Goal: Task Accomplishment & Management: Complete application form

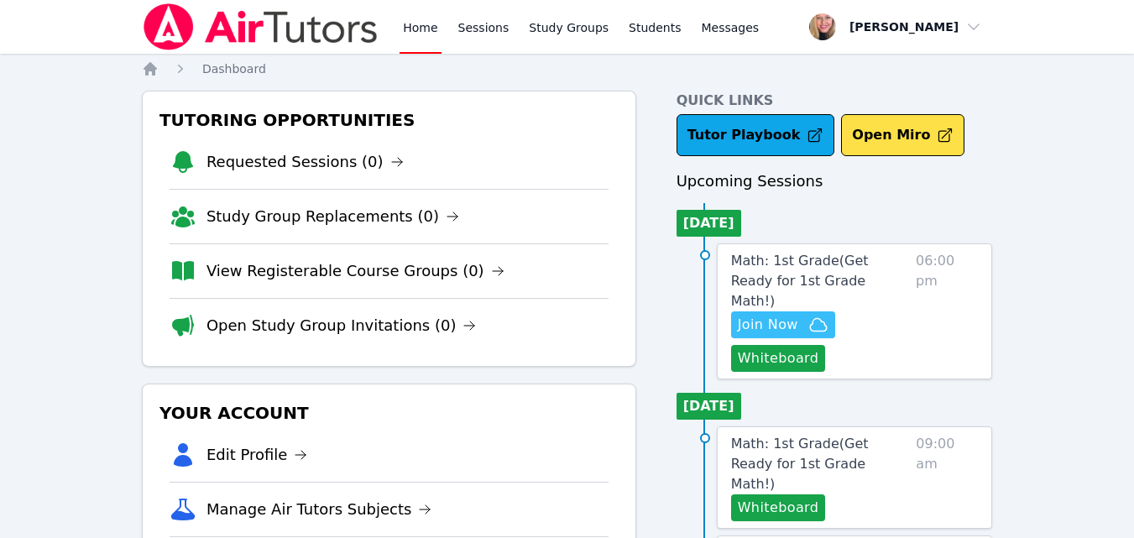
click at [760, 315] on span "Join Now" at bounding box center [768, 325] width 60 height 20
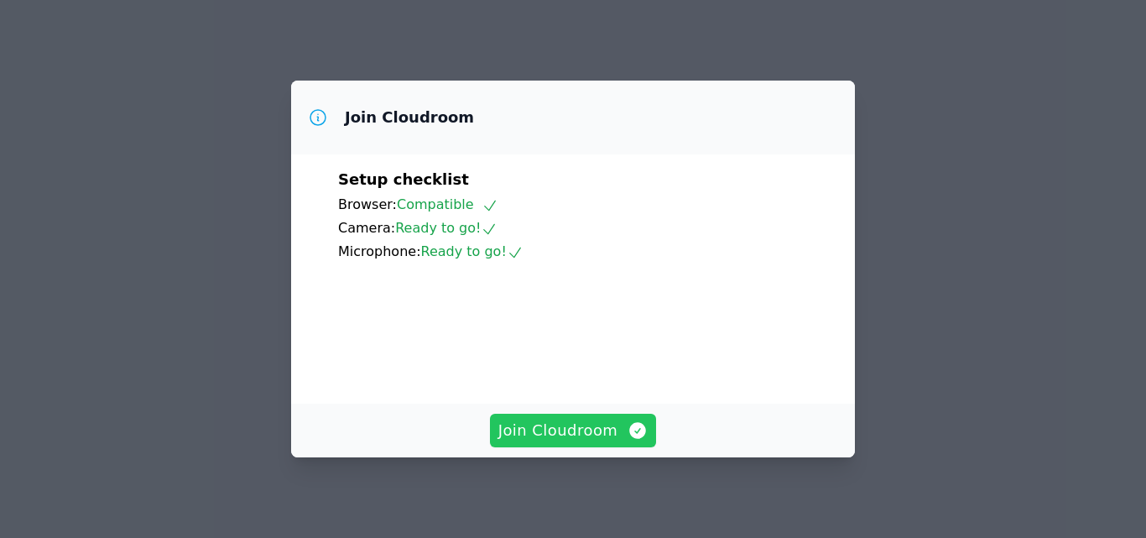
click at [592, 420] on span "Join Cloudroom" at bounding box center [574, 430] width 150 height 23
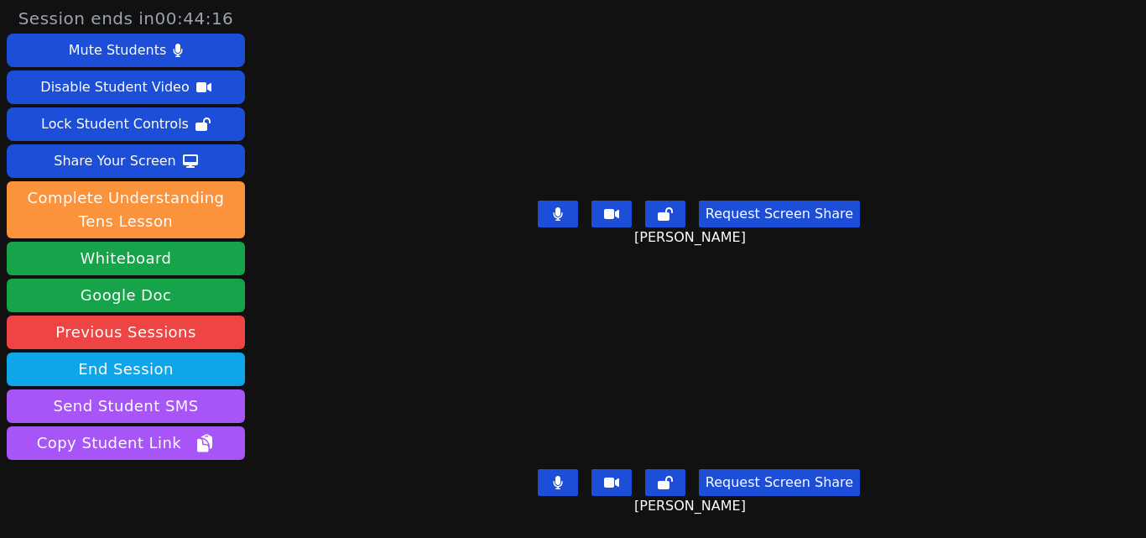
click at [566, 207] on button at bounding box center [558, 214] width 40 height 27
click at [159, 164] on div "Share Your Screen" at bounding box center [115, 161] width 123 height 27
click at [143, 152] on div "Share Your Screen" at bounding box center [115, 161] width 123 height 27
click at [134, 160] on div "Share Your Screen" at bounding box center [115, 161] width 123 height 27
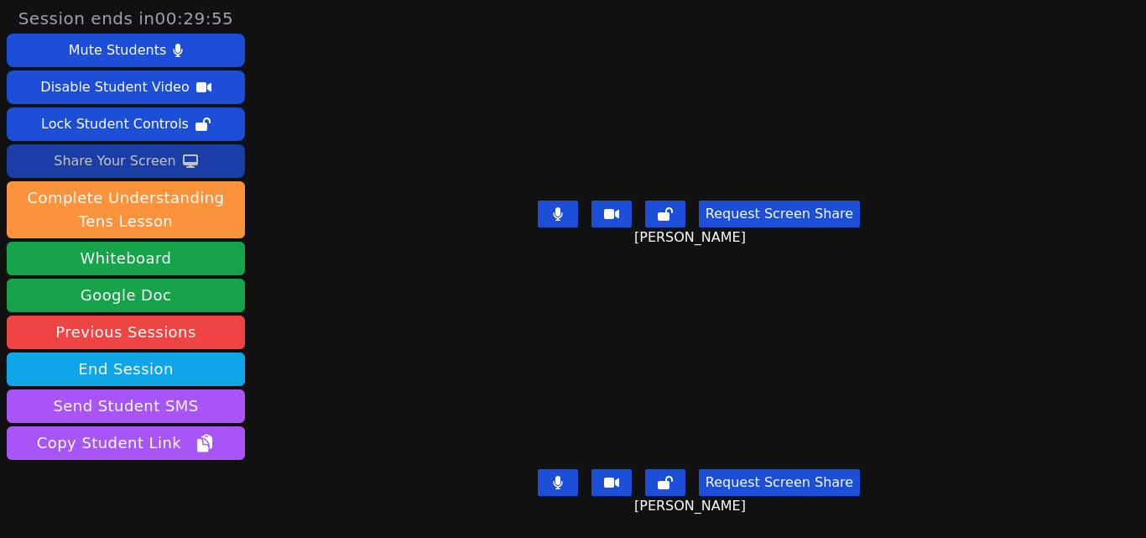
click at [167, 153] on div "Share Your Screen" at bounding box center [115, 161] width 123 height 27
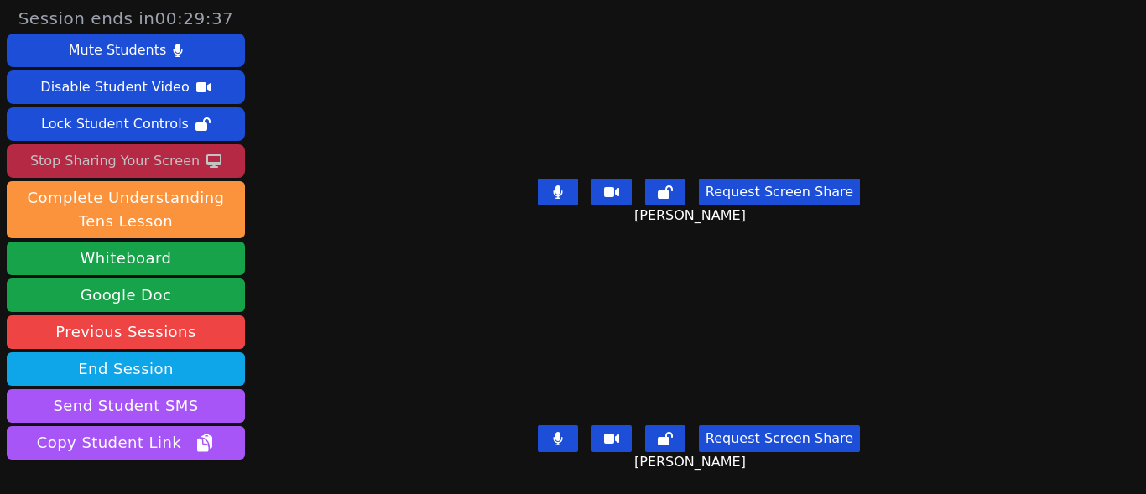
click at [192, 158] on button "Stop Sharing Your Screen" at bounding box center [126, 161] width 238 height 34
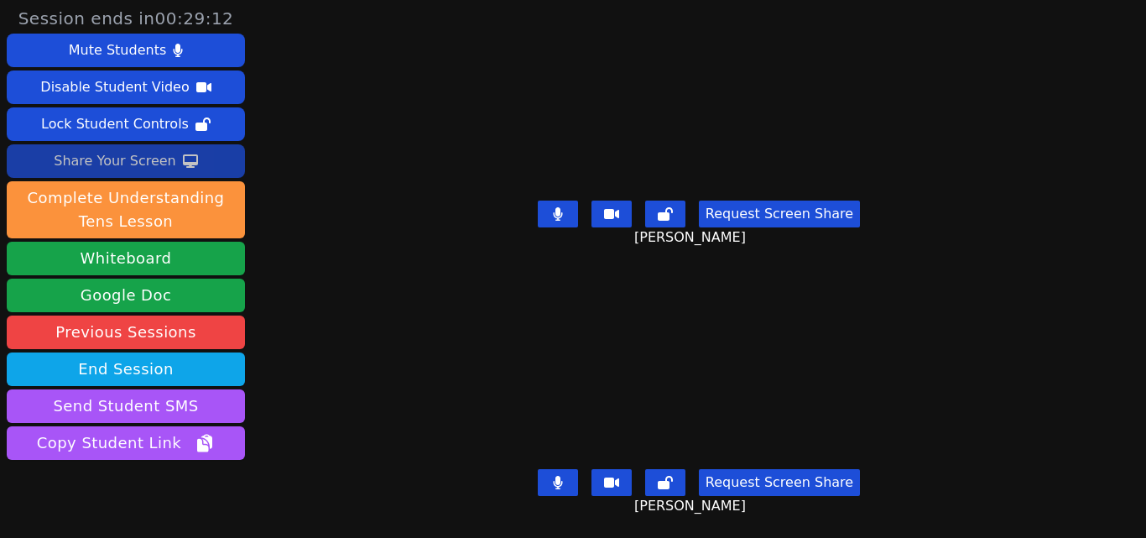
click at [152, 163] on div "Share Your Screen" at bounding box center [115, 161] width 123 height 27
click at [183, 159] on icon at bounding box center [190, 160] width 15 height 13
click at [187, 154] on icon at bounding box center [190, 160] width 15 height 13
click at [540, 469] on button at bounding box center [558, 482] width 40 height 27
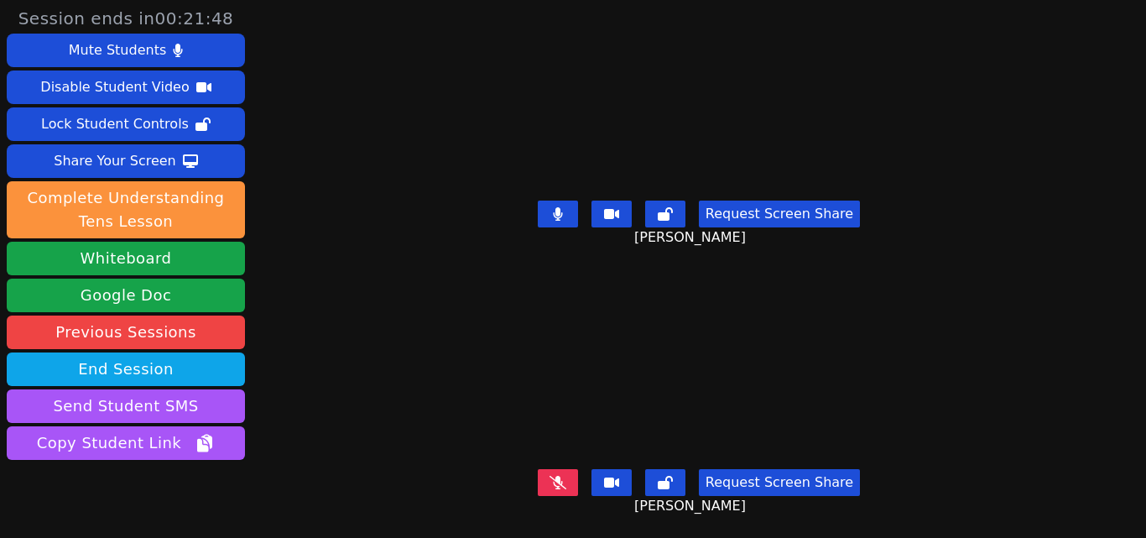
click at [544, 469] on button at bounding box center [558, 482] width 40 height 27
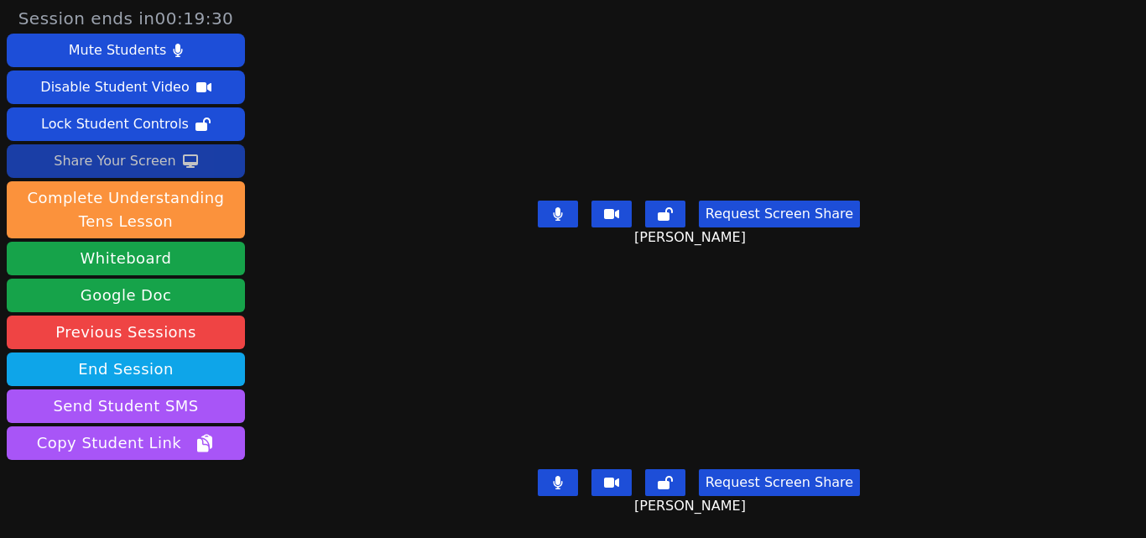
click at [185, 154] on icon at bounding box center [190, 160] width 15 height 13
click at [170, 154] on button "Share Your Screen" at bounding box center [126, 161] width 238 height 34
click at [118, 167] on div "Share Your Screen" at bounding box center [115, 161] width 123 height 27
click at [191, 159] on button "Share Your Screen" at bounding box center [126, 161] width 238 height 34
click at [105, 164] on div "Share Your Screen" at bounding box center [115, 161] width 123 height 27
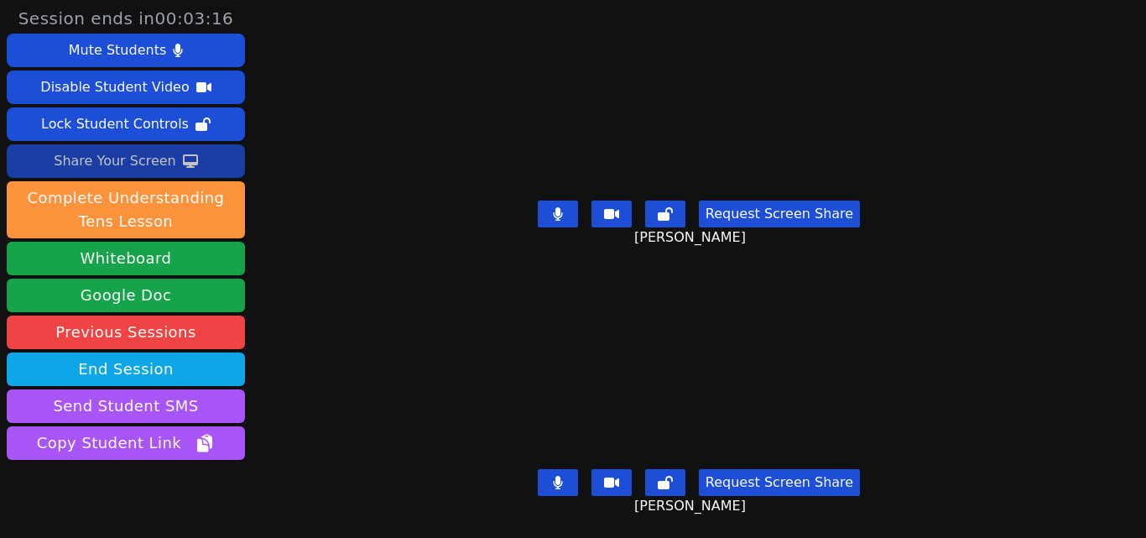
click at [227, 162] on button "Share Your Screen" at bounding box center [126, 161] width 238 height 34
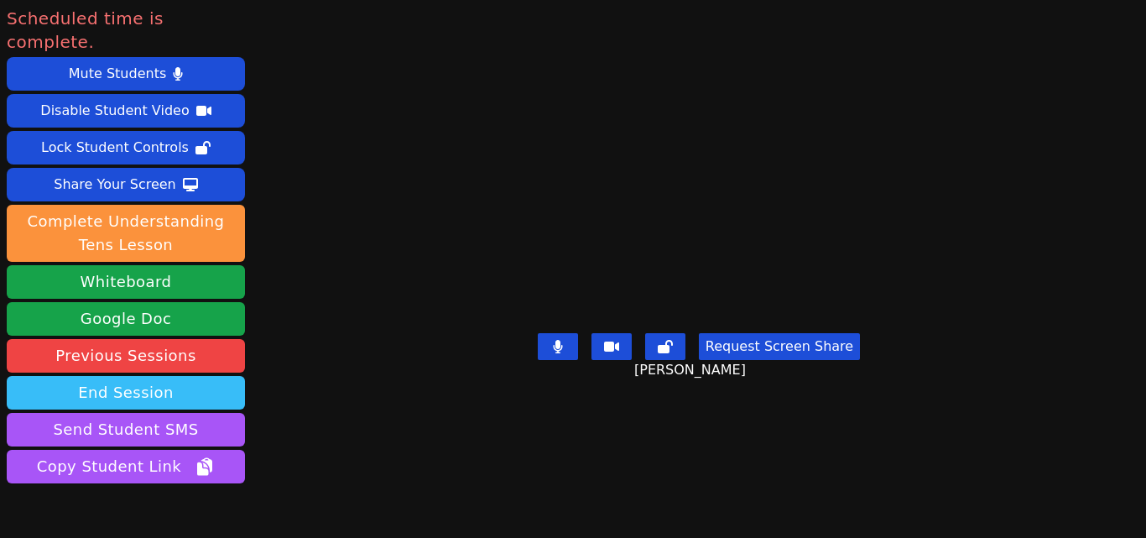
click at [200, 376] on button "End Session" at bounding box center [126, 393] width 238 height 34
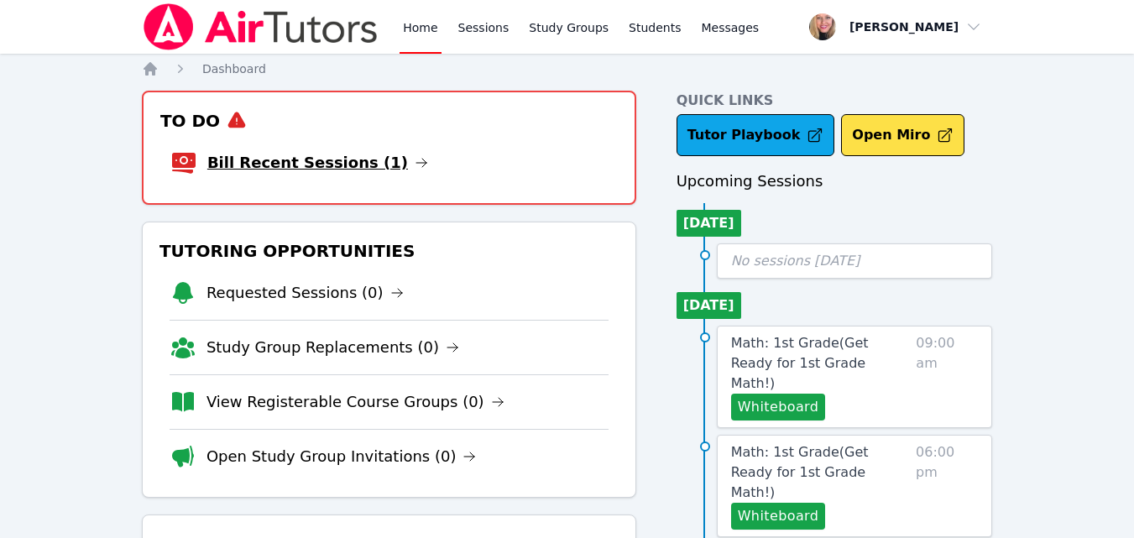
click at [295, 164] on link "Bill Recent Sessions (1)" at bounding box center [317, 162] width 221 height 23
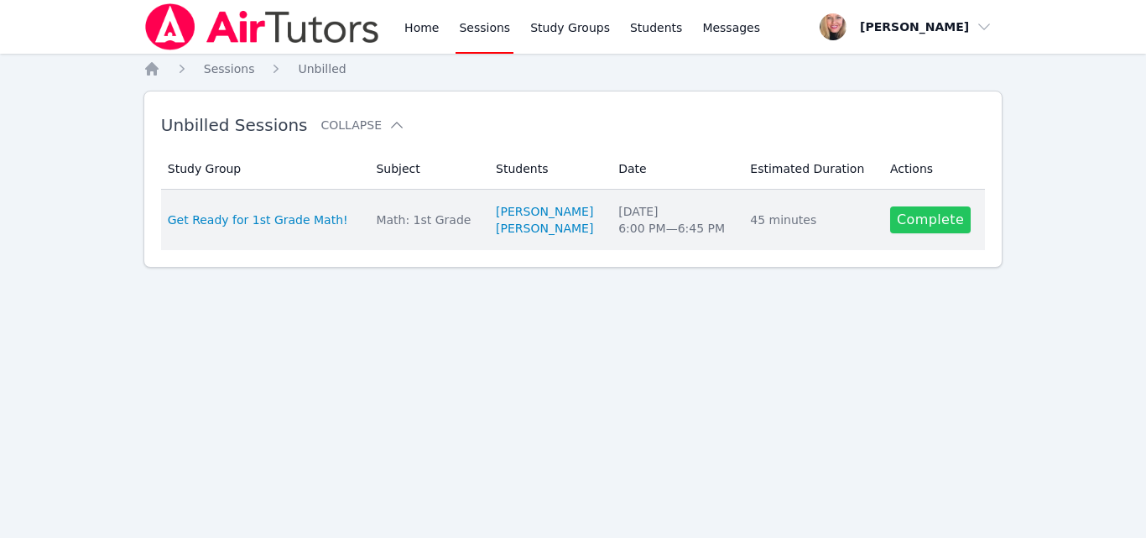
click at [900, 227] on link "Complete" at bounding box center [930, 219] width 81 height 27
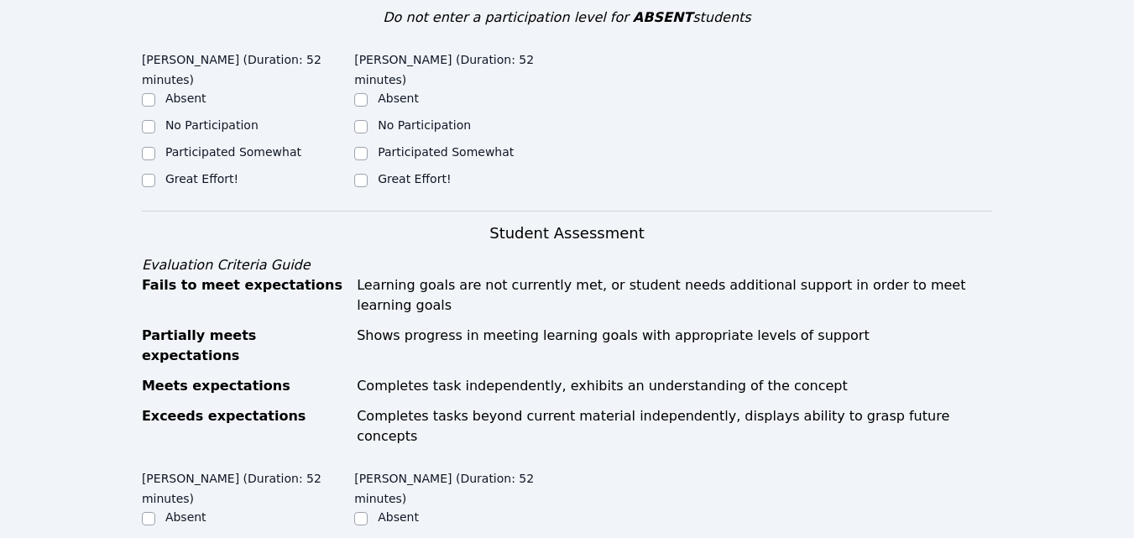
scroll to position [420, 0]
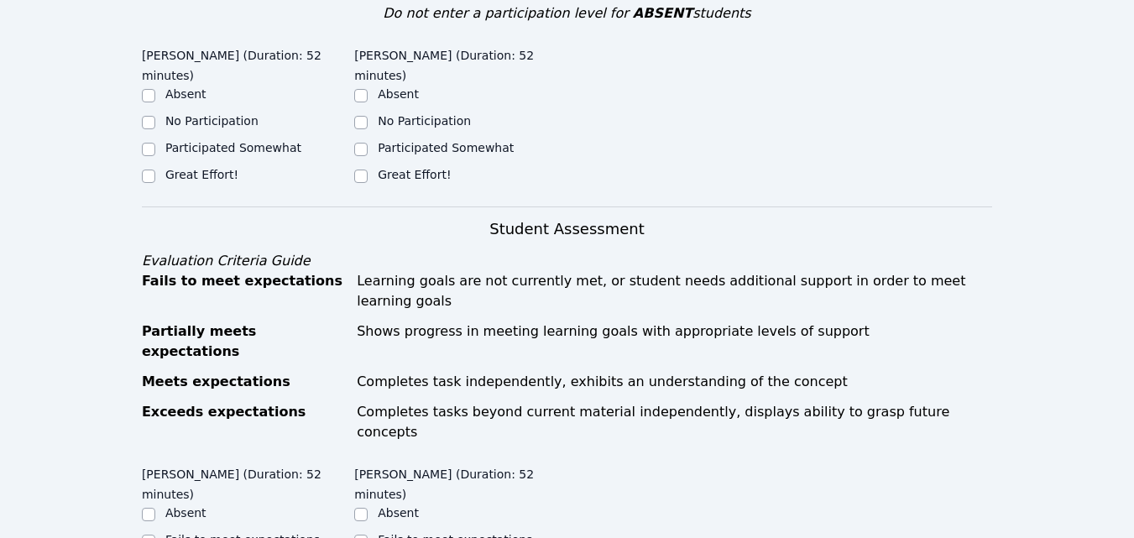
click at [188, 174] on label "Great Effort!" at bounding box center [201, 174] width 73 height 13
click at [155, 174] on input "Great Effort!" at bounding box center [148, 176] width 13 height 13
checkbox input "true"
click at [423, 168] on label "Great Effort!" at bounding box center [414, 174] width 73 height 13
click at [368, 170] on input "Great Effort!" at bounding box center [360, 176] width 13 height 13
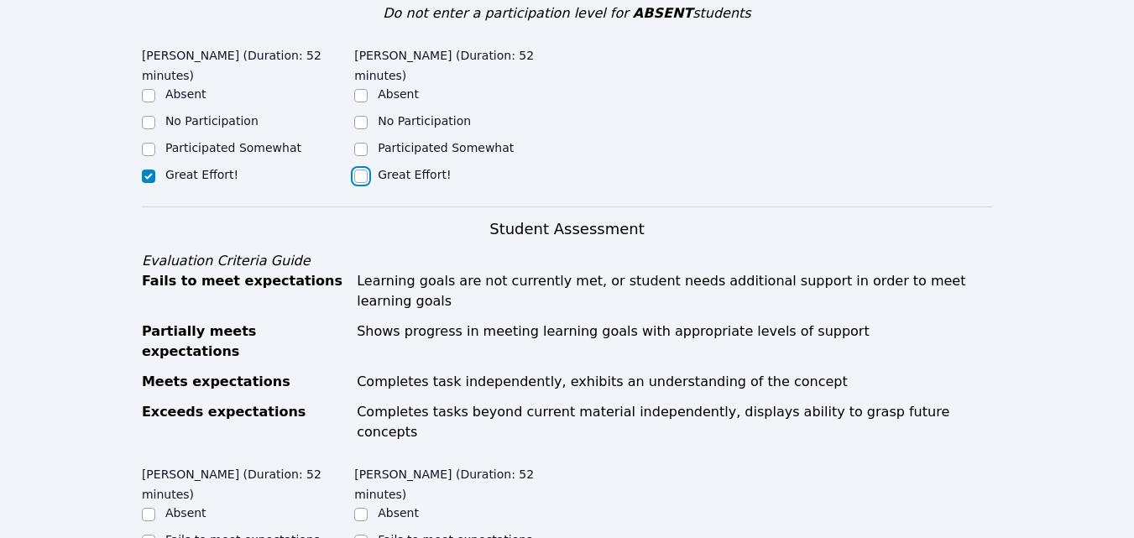
checkbox input "true"
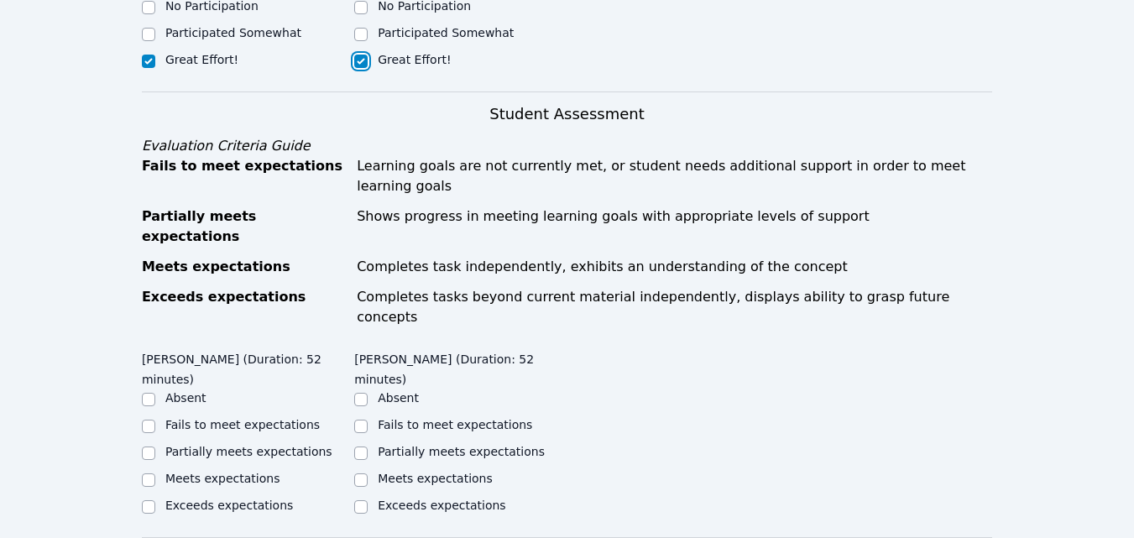
scroll to position [671, 0]
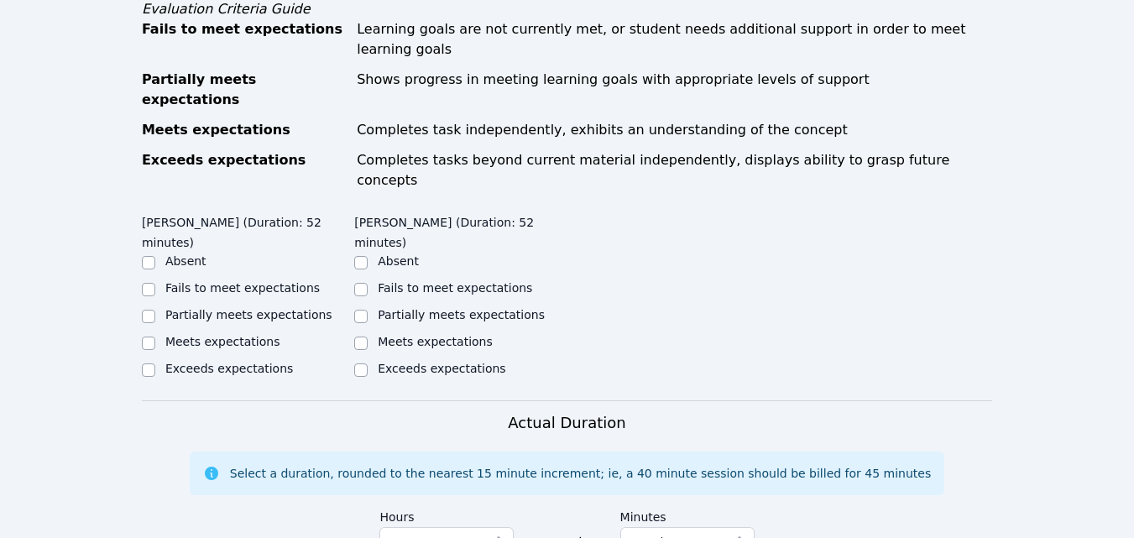
click at [202, 308] on label "Partially meets expectations" at bounding box center [248, 314] width 167 height 13
click at [155, 310] on input "Partially meets expectations" at bounding box center [148, 316] width 13 height 13
checkbox input "true"
click at [426, 308] on label "Partially meets expectations" at bounding box center [461, 314] width 167 height 13
click at [368, 310] on input "Partially meets expectations" at bounding box center [360, 316] width 13 height 13
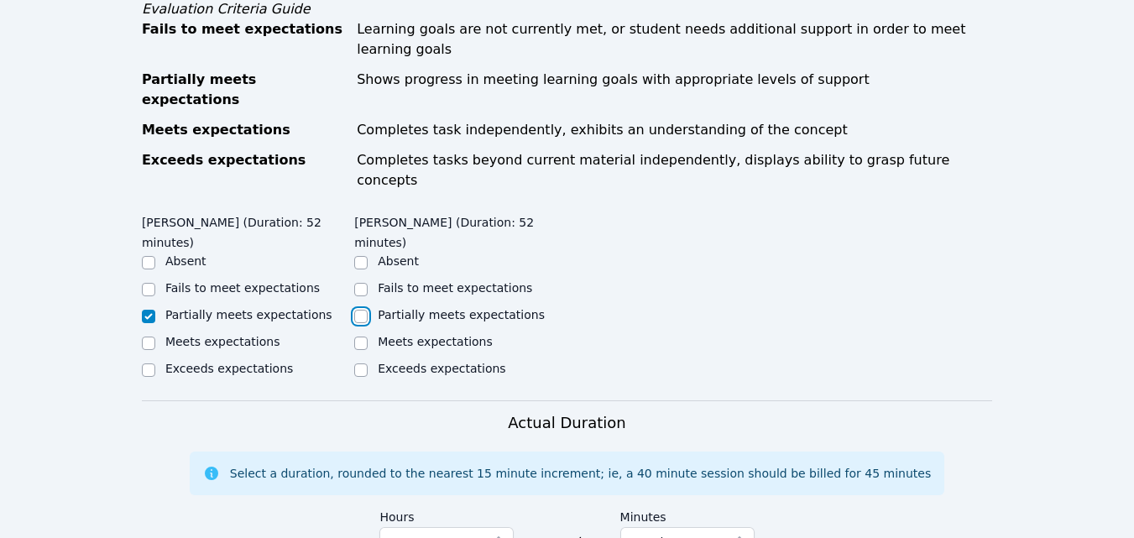
checkbox input "true"
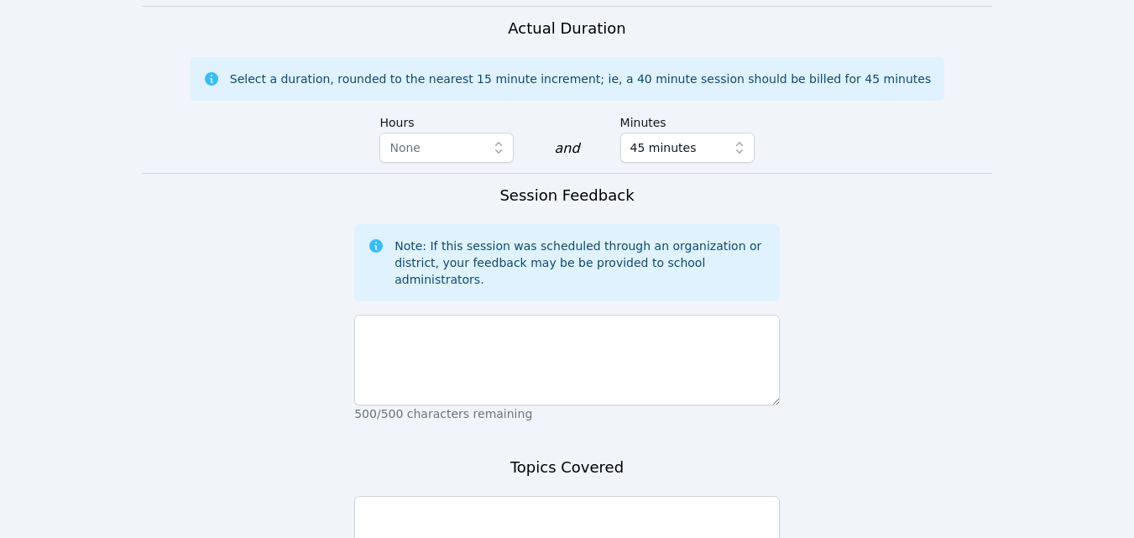
scroll to position [1175, 0]
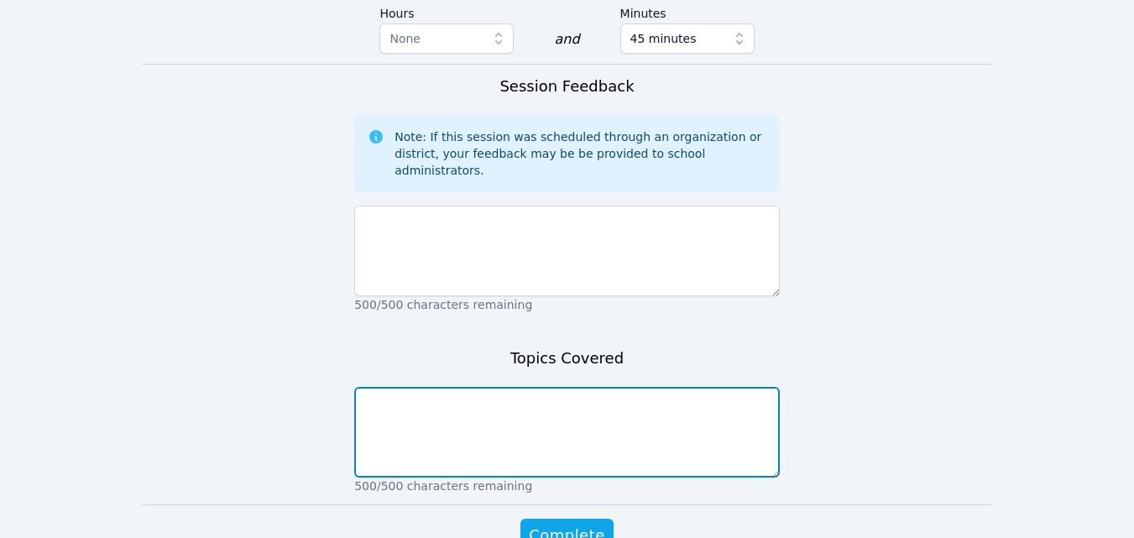
click at [499, 387] on textarea at bounding box center [567, 432] width 426 height 91
type textarea "1"
type textarea "S"
click at [594, 387] on textarea "10s. Groups of 10 to 120. Mental math strategies." at bounding box center [567, 432] width 426 height 91
click at [661, 387] on textarea "10s. Groups of 10 to 120. Mental math stratagies." at bounding box center [567, 432] width 426 height 91
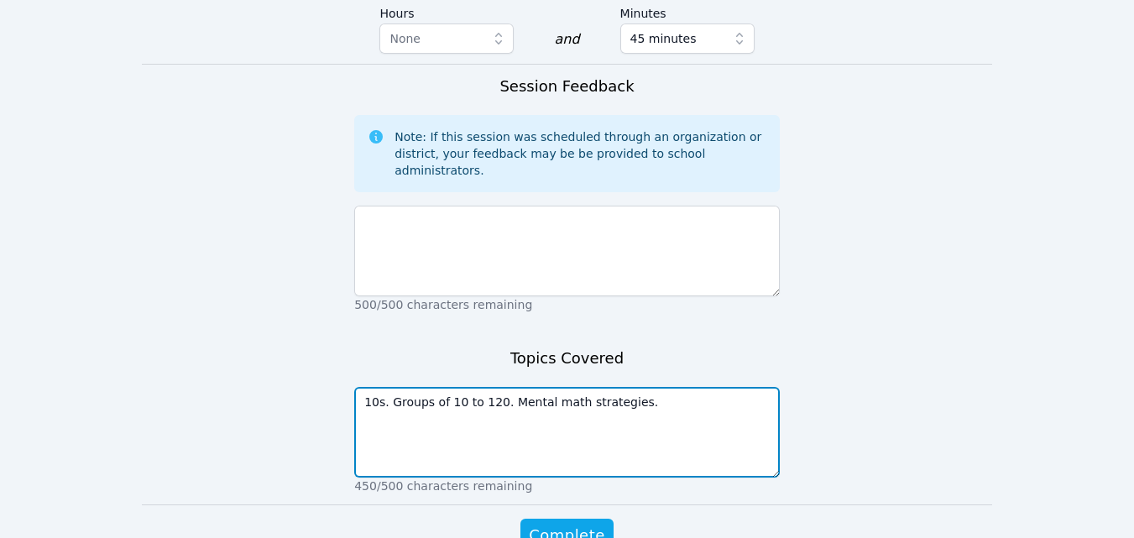
type textarea "10s. Groups of 10 to 120. Mental math strategies."
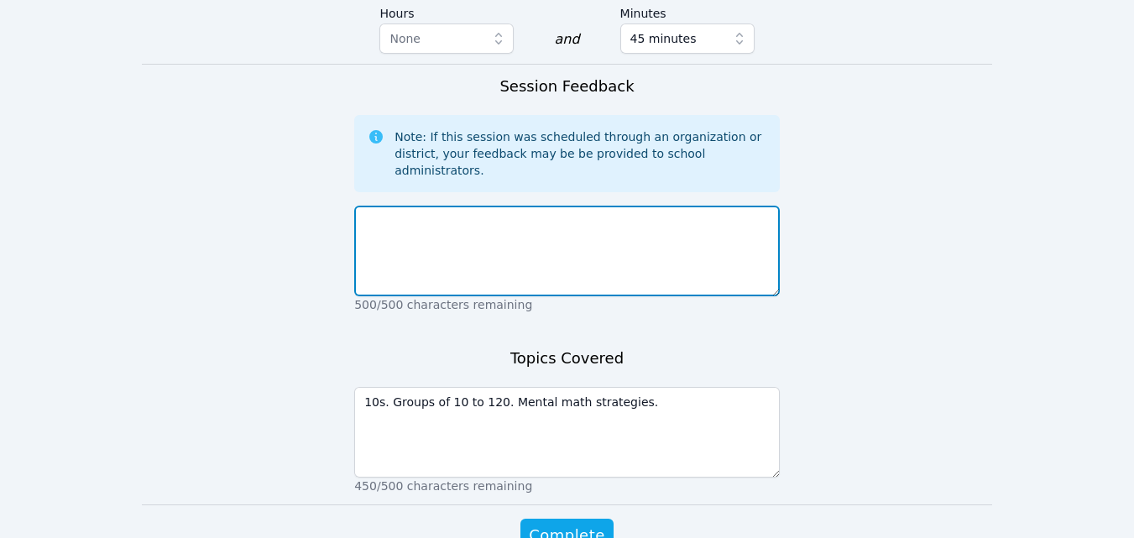
click at [573, 206] on textarea at bounding box center [567, 251] width 426 height 91
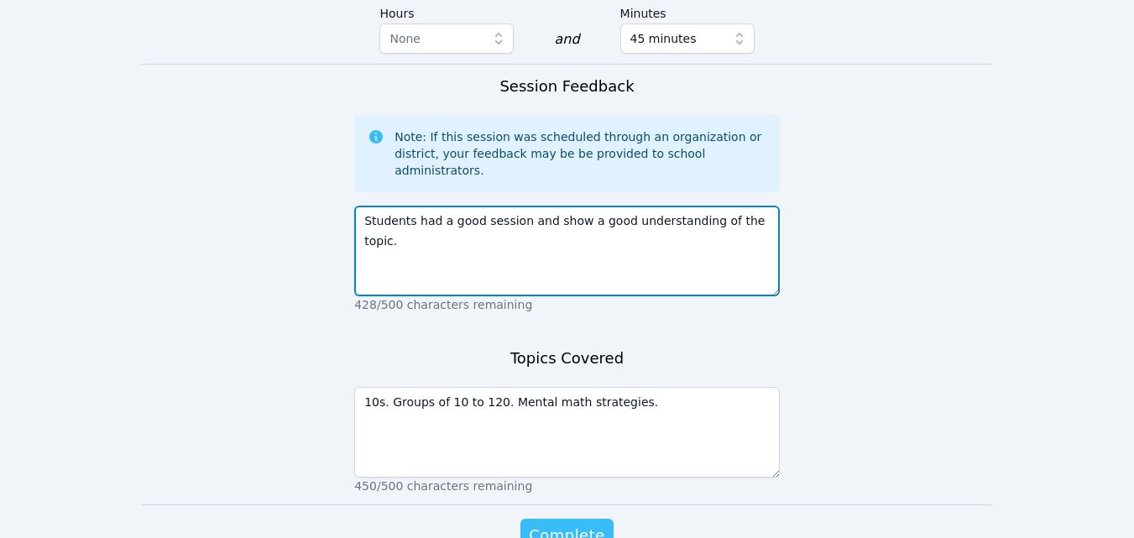
type textarea "Students had a good session and show a good understanding of the topic."
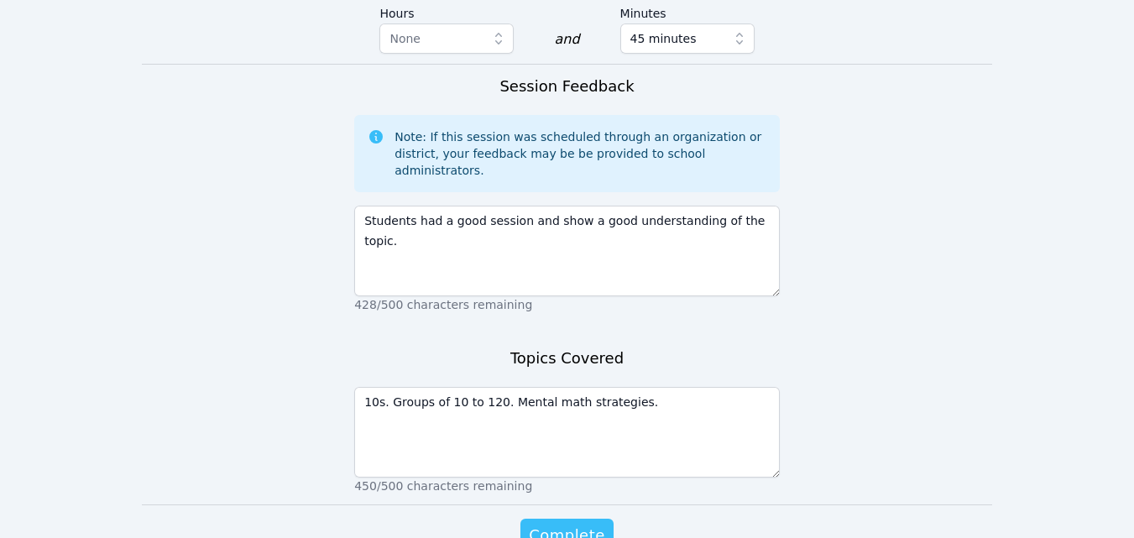
click at [578, 524] on span "Complete" at bounding box center [567, 535] width 76 height 23
